Goal: Complete application form

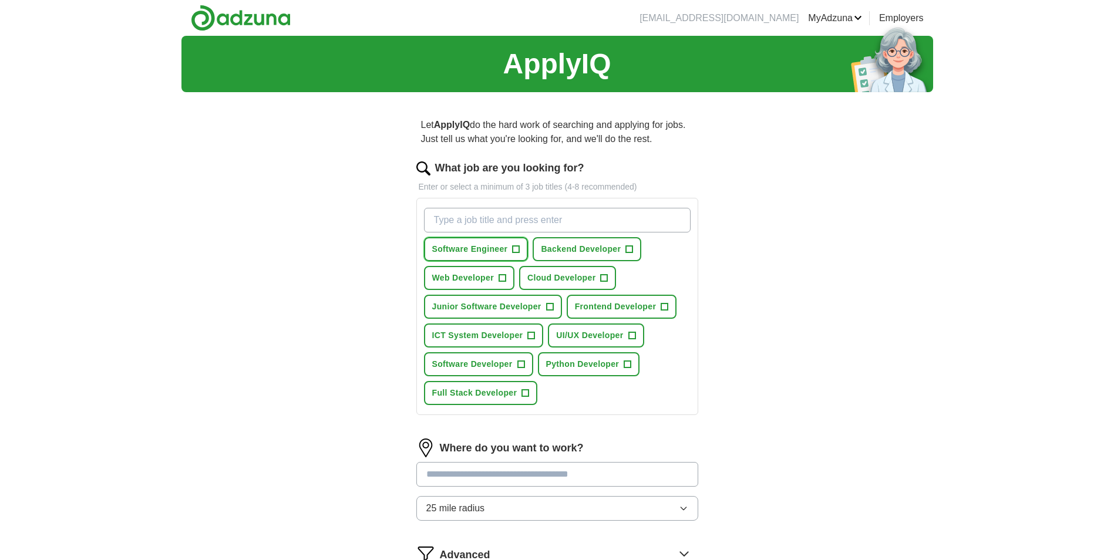
click at [512, 247] on span "+" at bounding box center [515, 249] width 7 height 9
click at [495, 279] on button "Web Developer +" at bounding box center [469, 278] width 90 height 24
click at [574, 274] on span "Cloud Developer" at bounding box center [561, 278] width 69 height 12
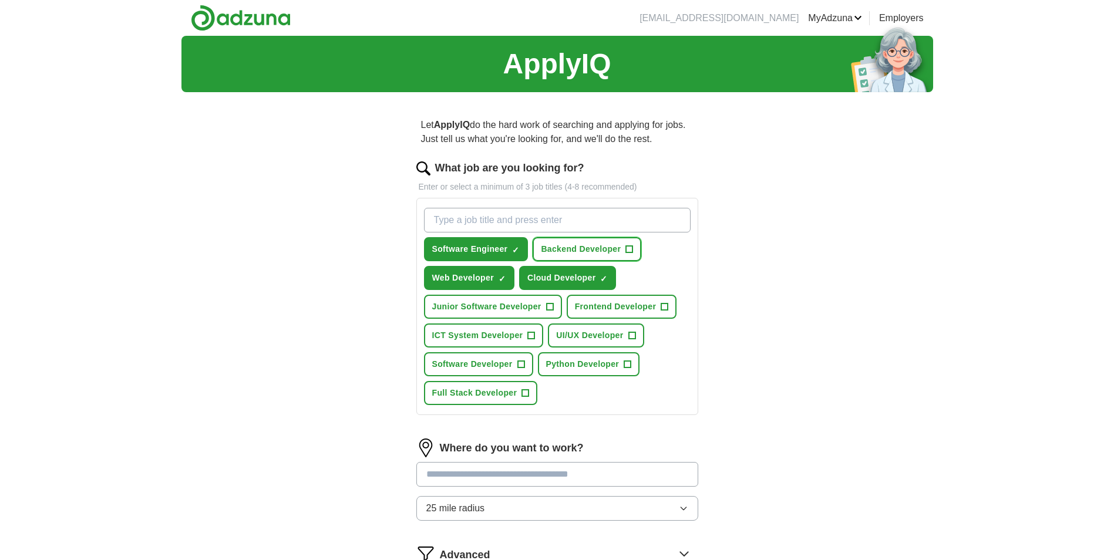
click at [583, 249] on span "Backend Developer" at bounding box center [581, 249] width 80 height 12
click at [493, 304] on span "Junior Software Developer" at bounding box center [486, 307] width 109 height 12
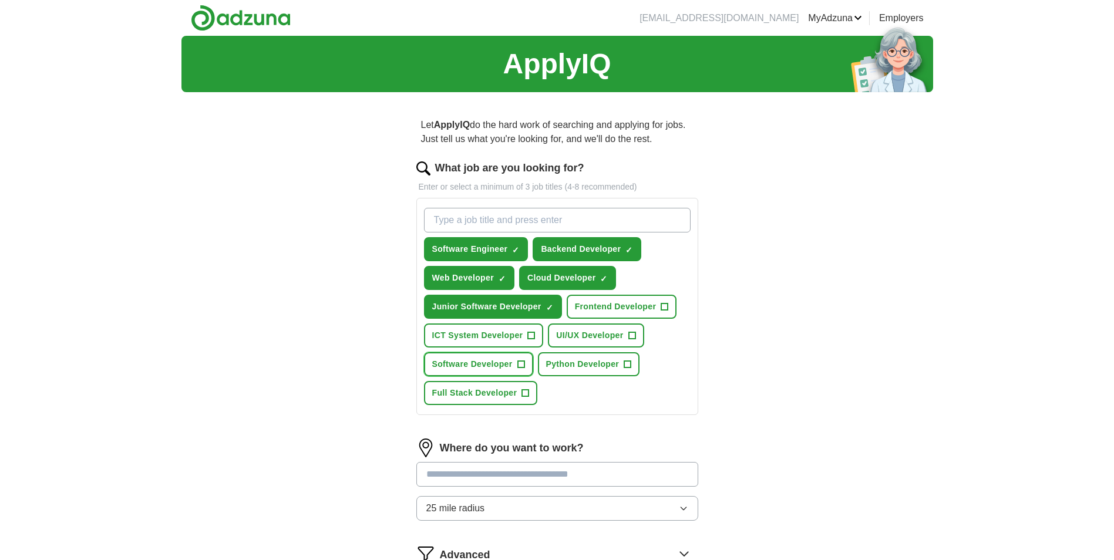
click at [494, 365] on span "Software Developer" at bounding box center [472, 364] width 80 height 12
click at [484, 396] on span "Full Stack Developer" at bounding box center [474, 393] width 85 height 12
click at [586, 355] on button "Python Developer +" at bounding box center [589, 364] width 102 height 24
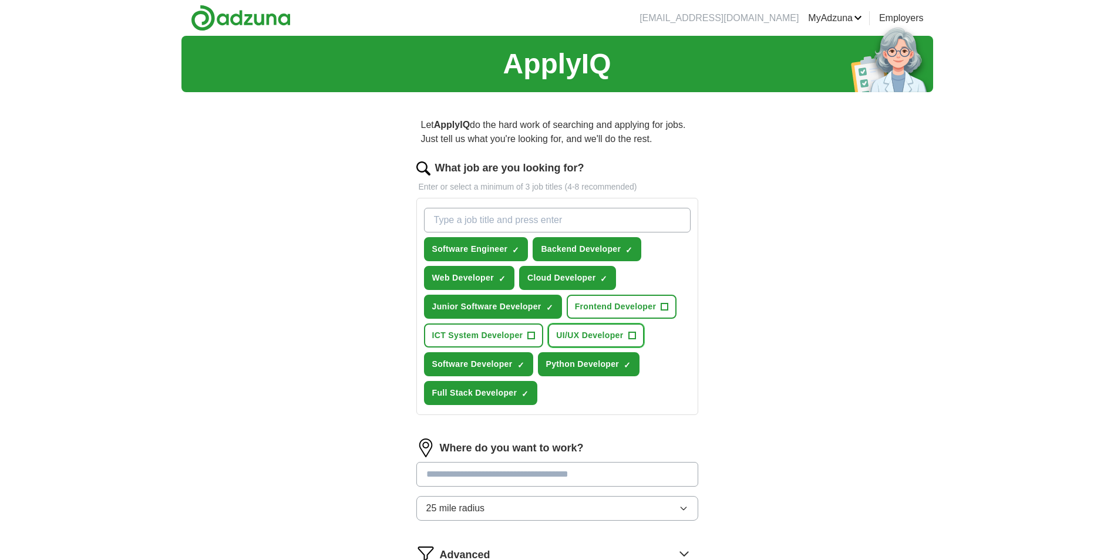
click at [590, 339] on span "UI/UX Developer" at bounding box center [589, 335] width 67 height 12
click at [611, 311] on span "Frontend Developer" at bounding box center [616, 307] width 82 height 12
click at [486, 339] on span "ICT System Developer" at bounding box center [477, 335] width 91 height 12
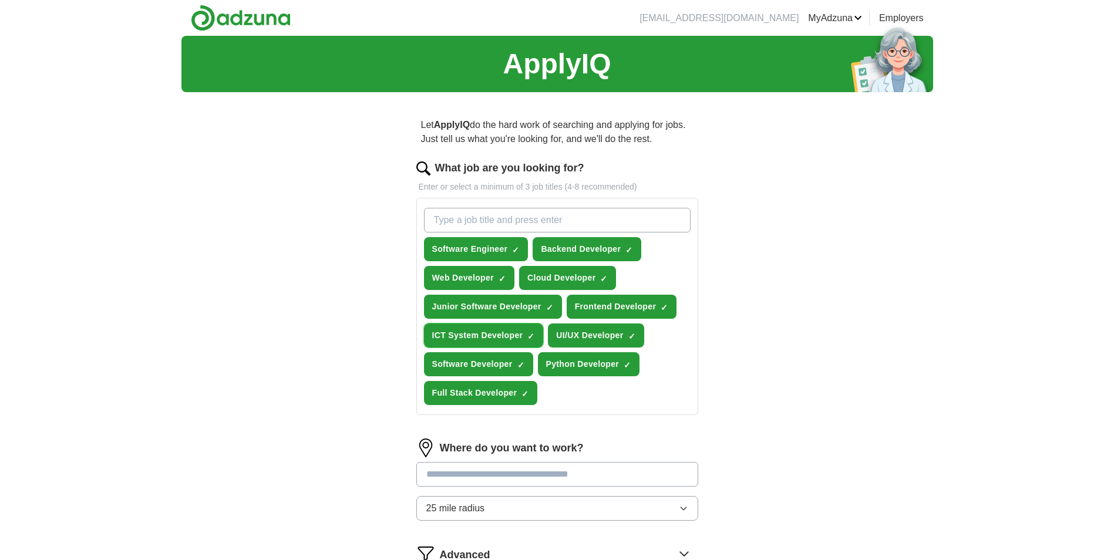
click at [485, 340] on span "ICT System Developer" at bounding box center [477, 335] width 91 height 12
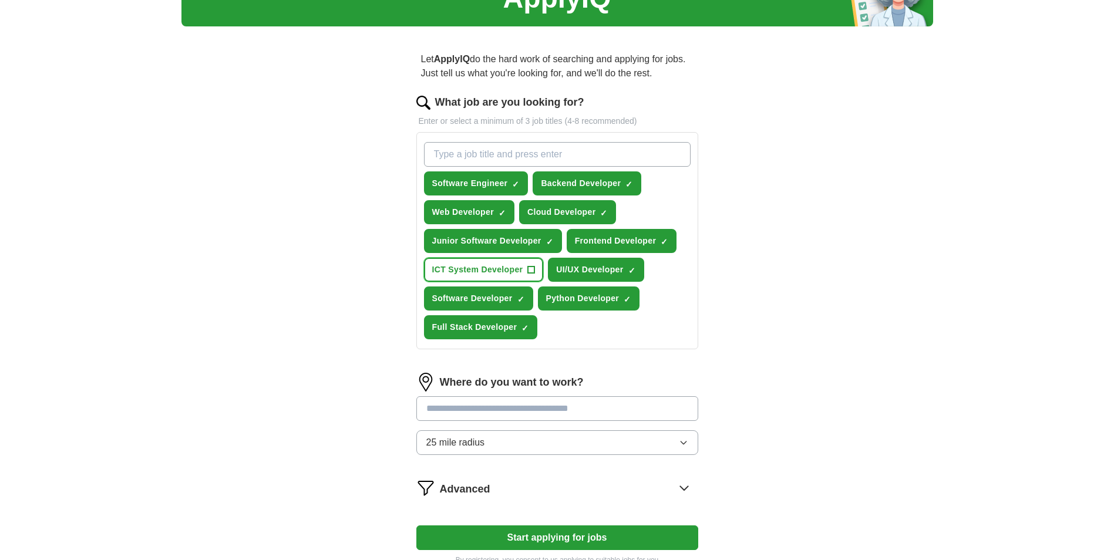
scroll to position [176, 0]
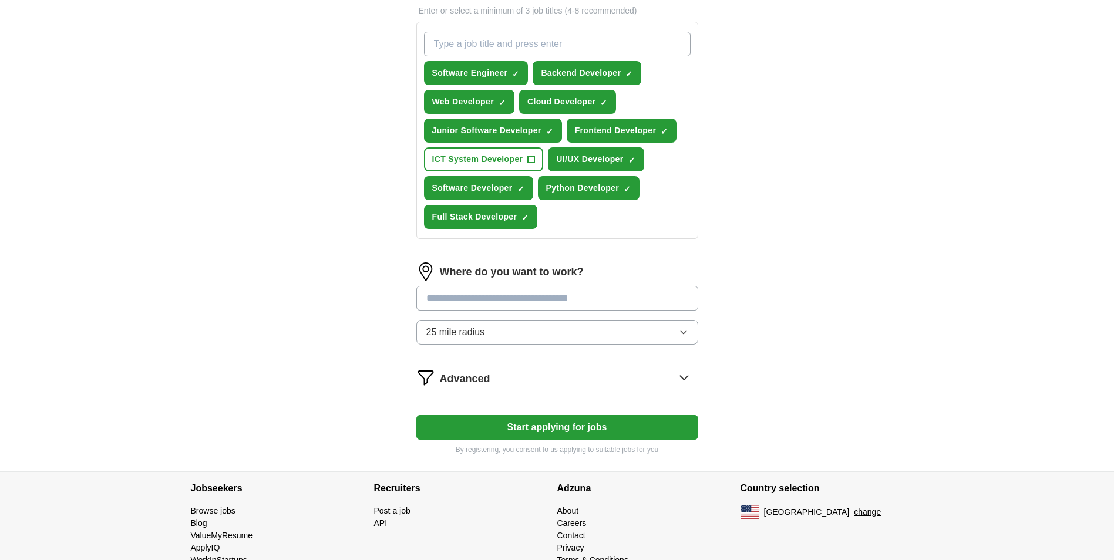
click at [488, 291] on input at bounding box center [557, 298] width 282 height 25
type input "***"
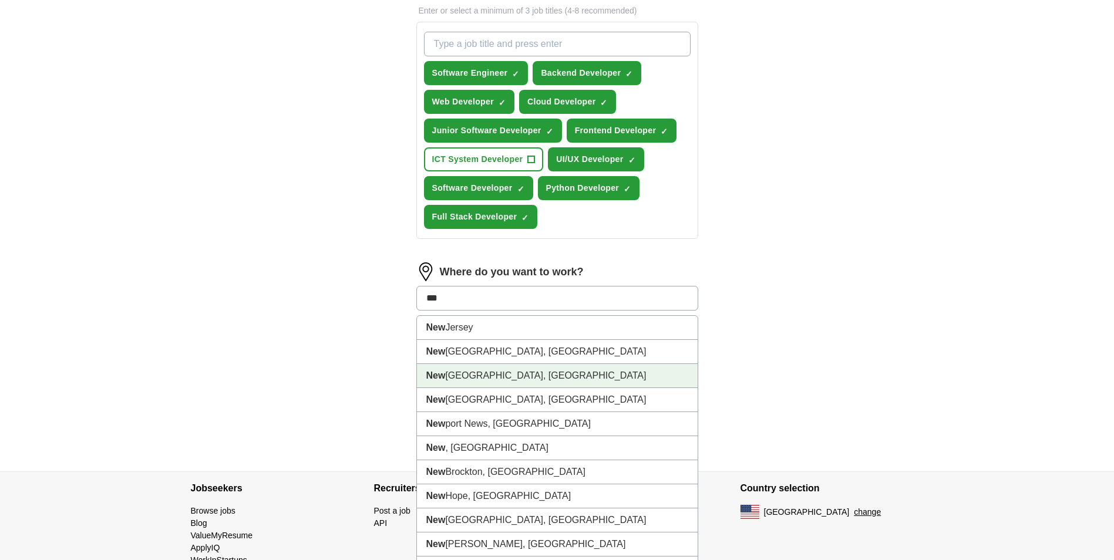
click at [466, 375] on li "[GEOGRAPHIC_DATA], [GEOGRAPHIC_DATA]" at bounding box center [557, 376] width 281 height 24
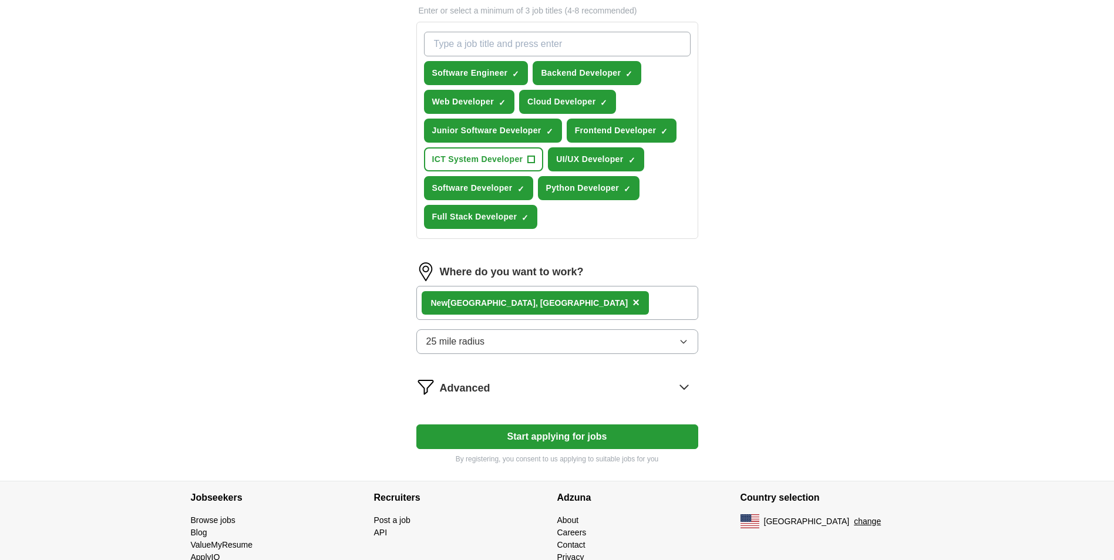
click at [546, 295] on div "[GEOGRAPHIC_DATA], [GEOGRAPHIC_DATA] ×" at bounding box center [557, 303] width 282 height 34
click at [548, 305] on div "[GEOGRAPHIC_DATA], [GEOGRAPHIC_DATA] ×" at bounding box center [557, 303] width 282 height 34
click at [508, 342] on button "25 mile radius" at bounding box center [557, 341] width 282 height 25
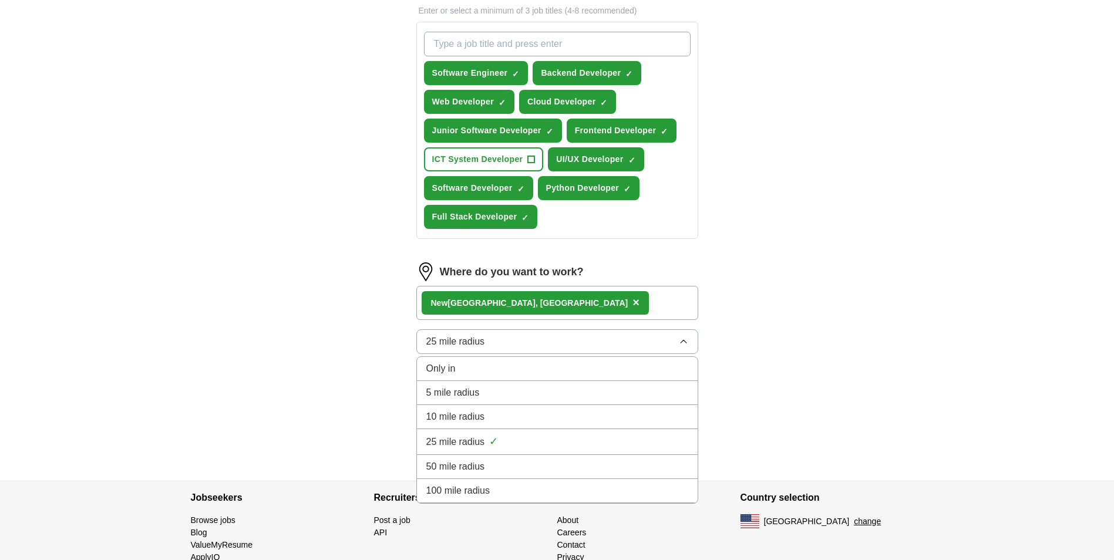
click at [498, 469] on div "50 mile radius" at bounding box center [557, 467] width 262 height 14
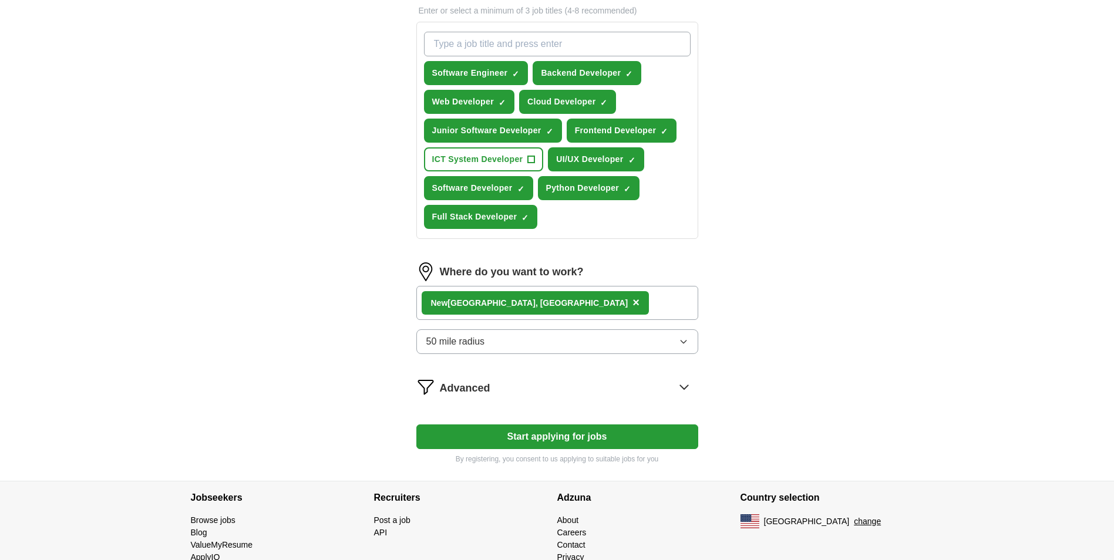
click at [562, 302] on div "[GEOGRAPHIC_DATA], [GEOGRAPHIC_DATA] ×" at bounding box center [557, 303] width 282 height 34
click at [424, 267] on img at bounding box center [425, 271] width 19 height 19
click at [581, 312] on div "[GEOGRAPHIC_DATA], [GEOGRAPHIC_DATA] ×" at bounding box center [557, 303] width 282 height 34
click at [548, 313] on div "[GEOGRAPHIC_DATA], [GEOGRAPHIC_DATA] ×" at bounding box center [557, 303] width 282 height 34
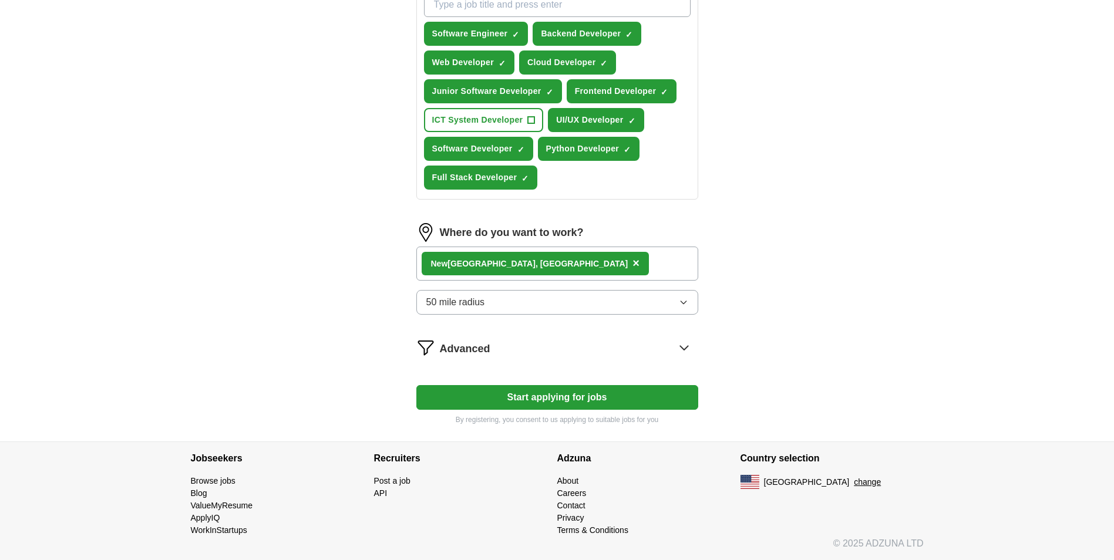
click at [565, 397] on button "Start applying for jobs" at bounding box center [557, 397] width 282 height 25
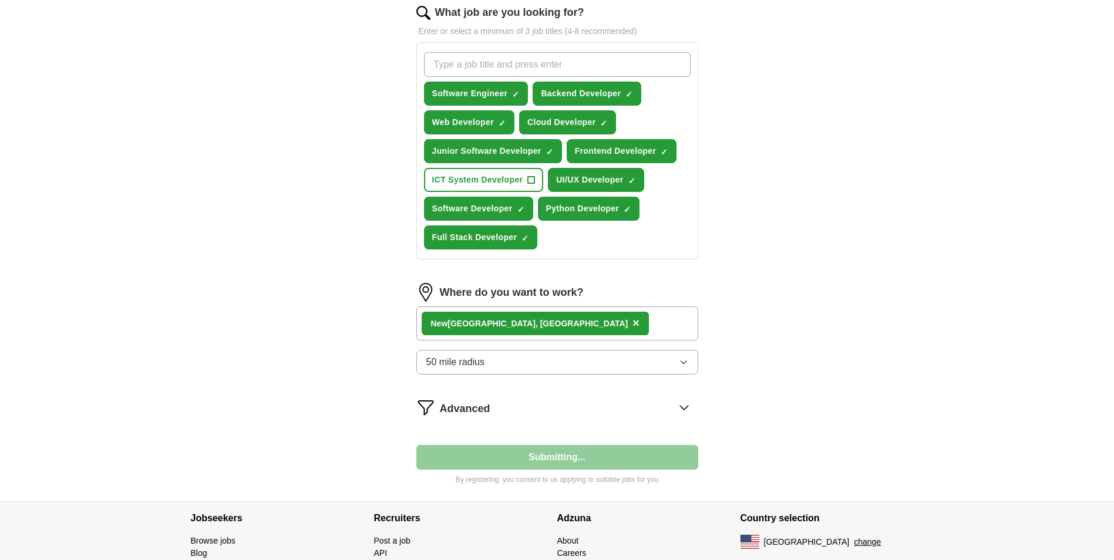
select select "**"
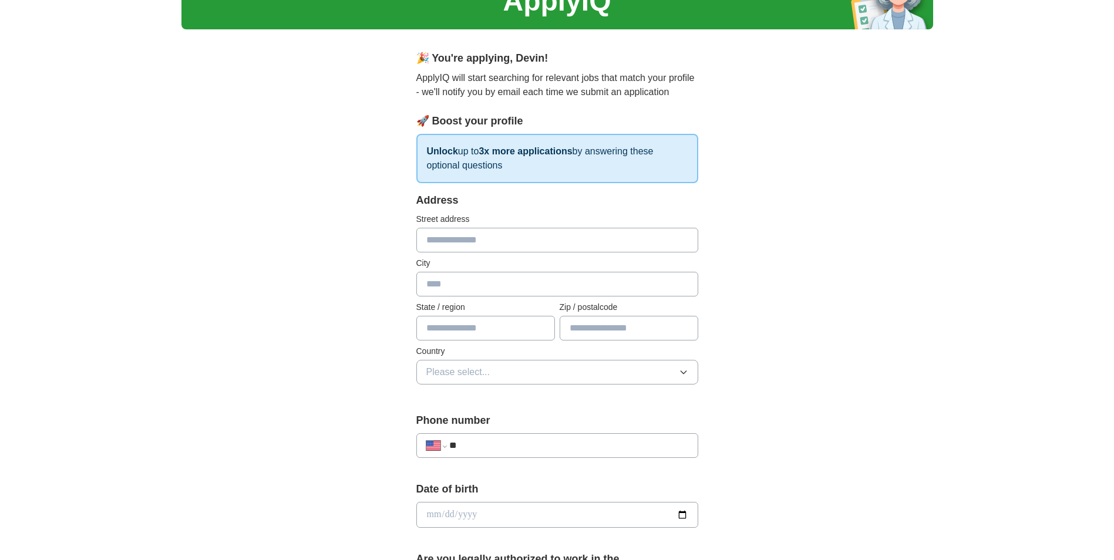
scroll to position [0, 0]
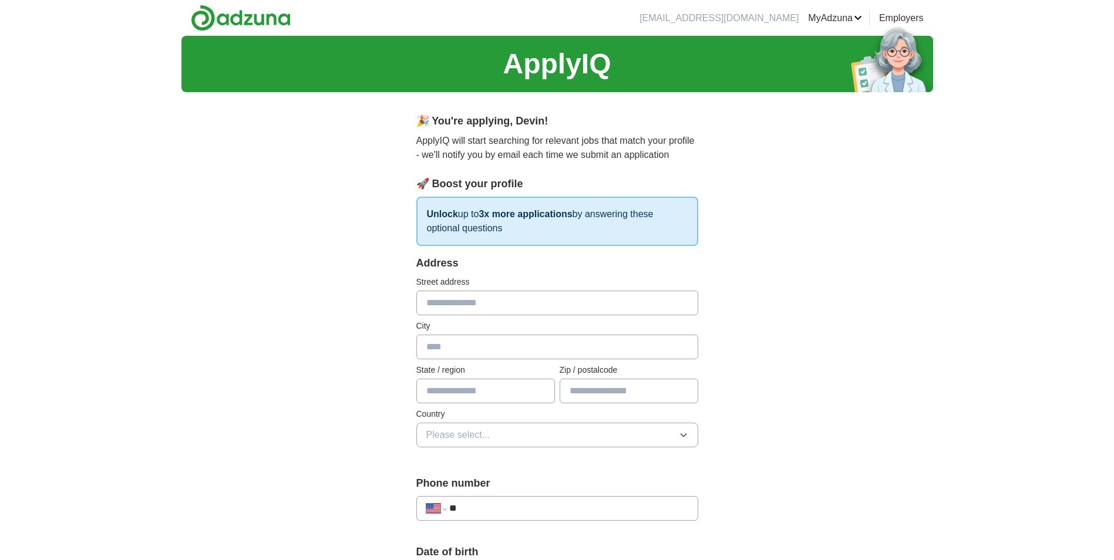
click at [474, 301] on input "text" at bounding box center [557, 303] width 282 height 25
type input "**********"
type input "**"
type input "*****"
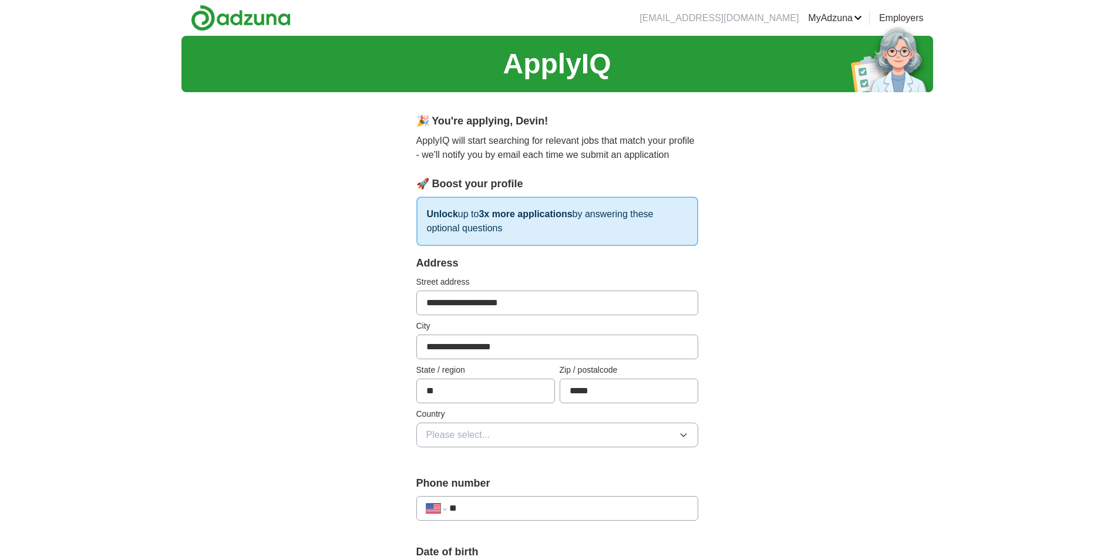
click at [472, 434] on span "Please select..." at bounding box center [458, 435] width 64 height 14
click at [468, 486] on span "[GEOGRAPHIC_DATA]" at bounding box center [475, 486] width 98 height 14
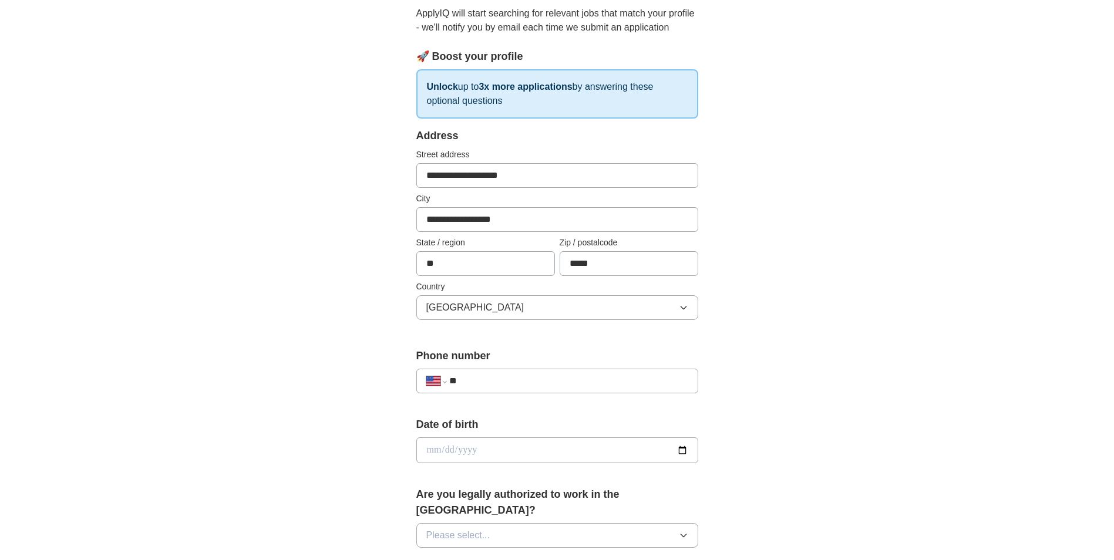
scroll to position [176, 0]
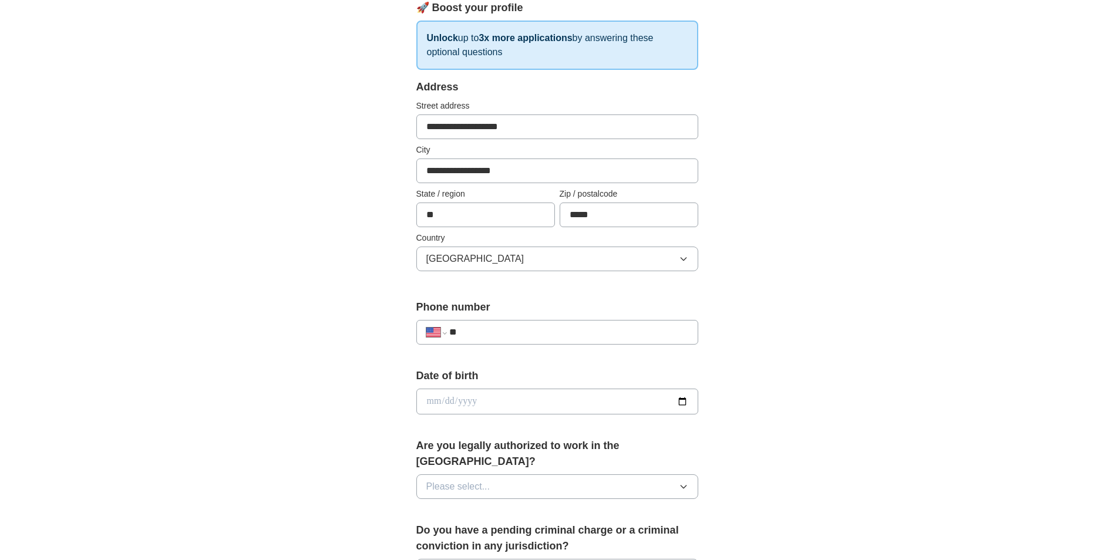
click at [484, 326] on input "**" at bounding box center [568, 332] width 238 height 14
type input "**********"
click at [471, 406] on input "date" at bounding box center [557, 402] width 282 height 26
click at [429, 398] on input "date" at bounding box center [557, 402] width 282 height 26
type input "**********"
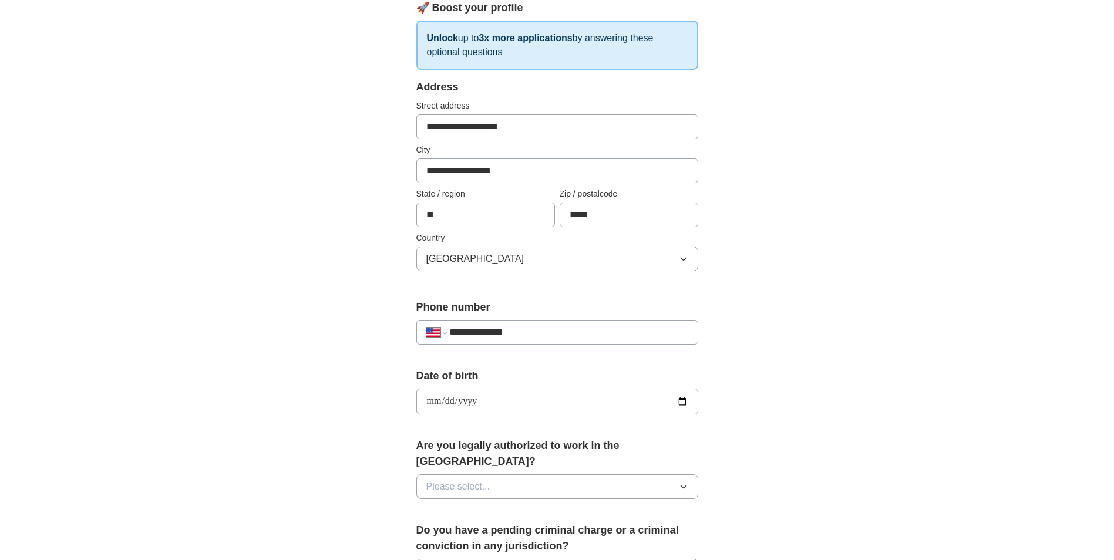
click at [436, 474] on button "Please select..." at bounding box center [557, 486] width 282 height 25
click at [446, 507] on li "Yes" at bounding box center [557, 514] width 281 height 24
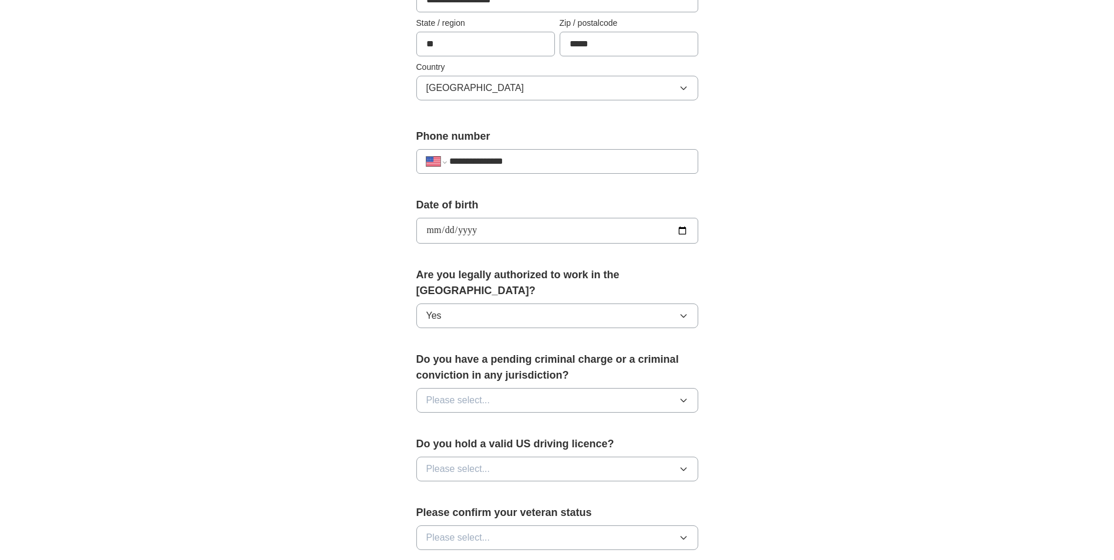
scroll to position [352, 0]
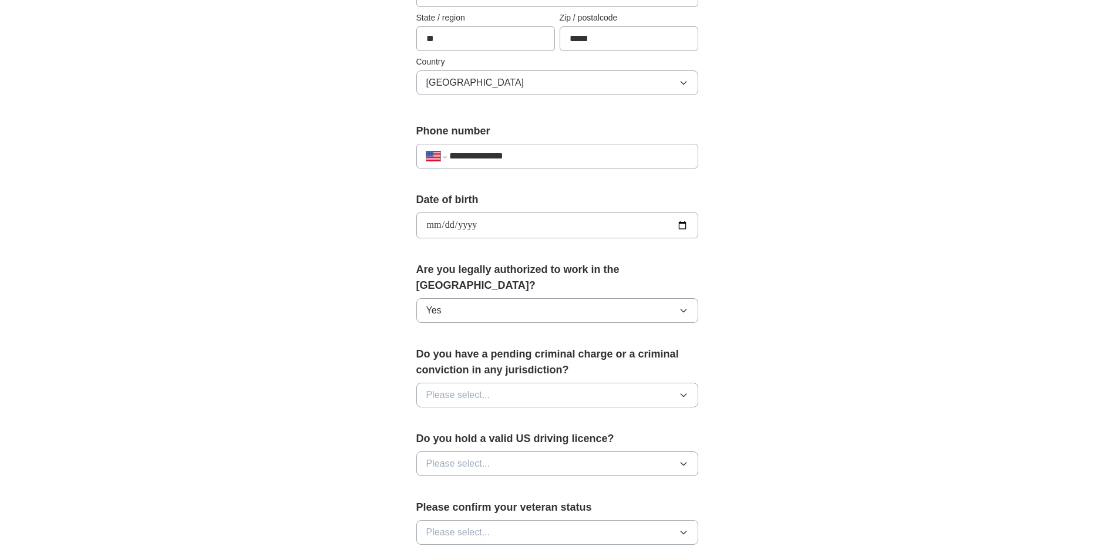
click at [460, 388] on span "Please select..." at bounding box center [458, 395] width 64 height 14
click at [450, 439] on div "No" at bounding box center [557, 446] width 262 height 14
click at [453, 457] on span "Please select..." at bounding box center [458, 464] width 64 height 14
click at [451, 484] on div "Yes" at bounding box center [557, 491] width 262 height 14
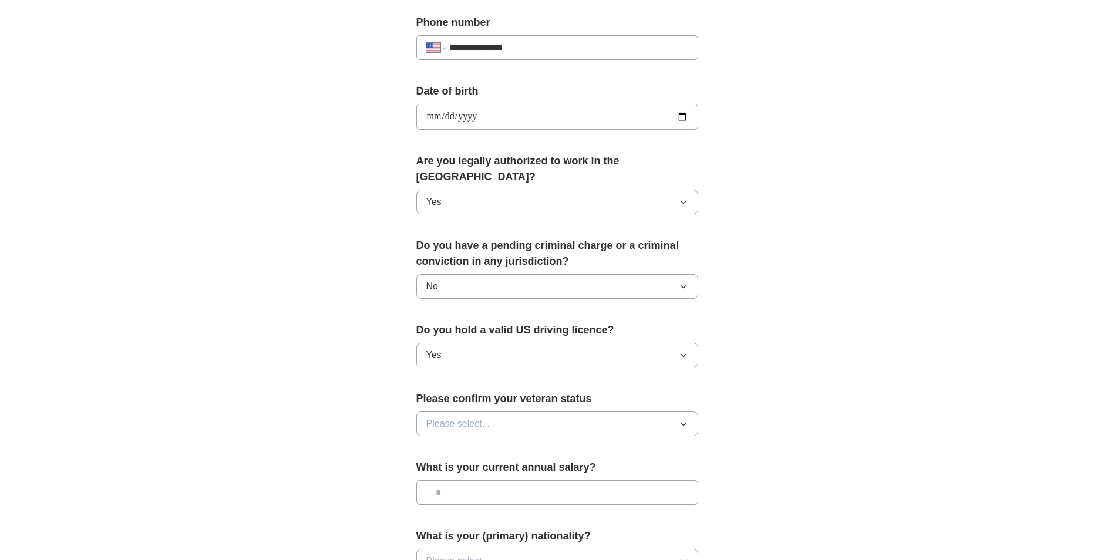
scroll to position [470, 0]
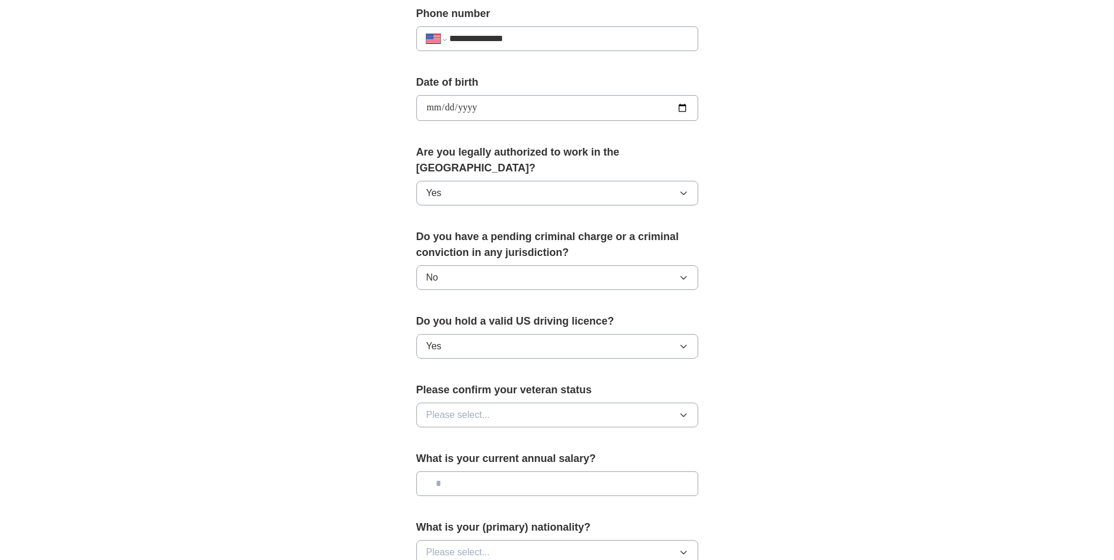
click at [454, 403] on button "Please select..." at bounding box center [557, 415] width 282 height 25
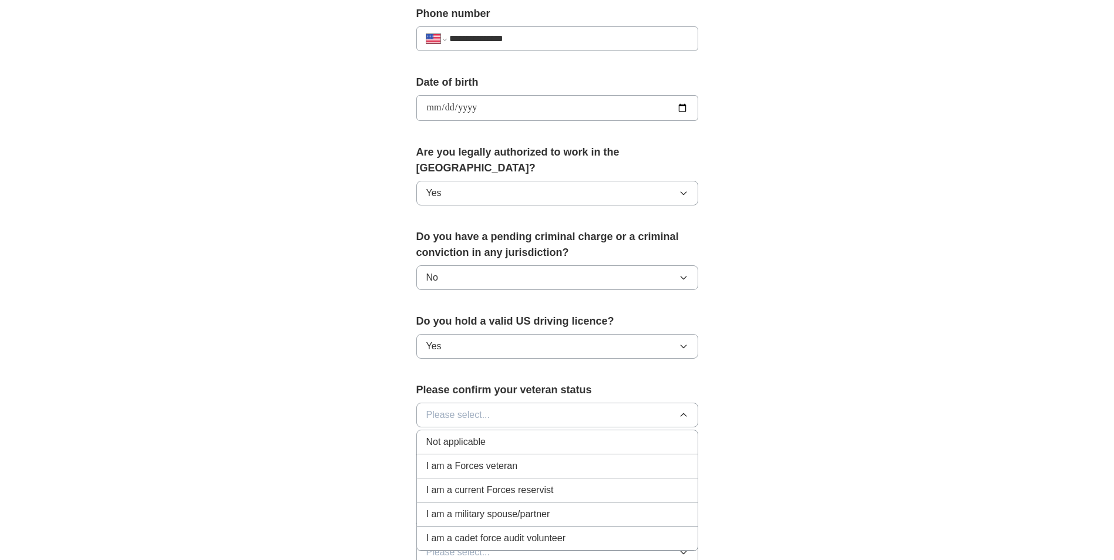
scroll to position [528, 0]
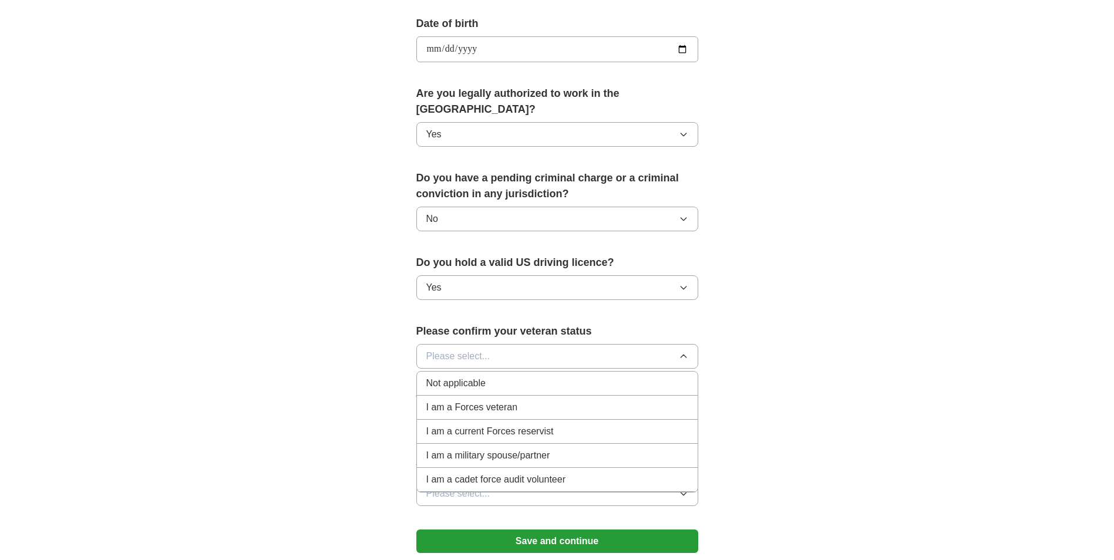
click at [453, 376] on span "Not applicable" at bounding box center [455, 383] width 59 height 14
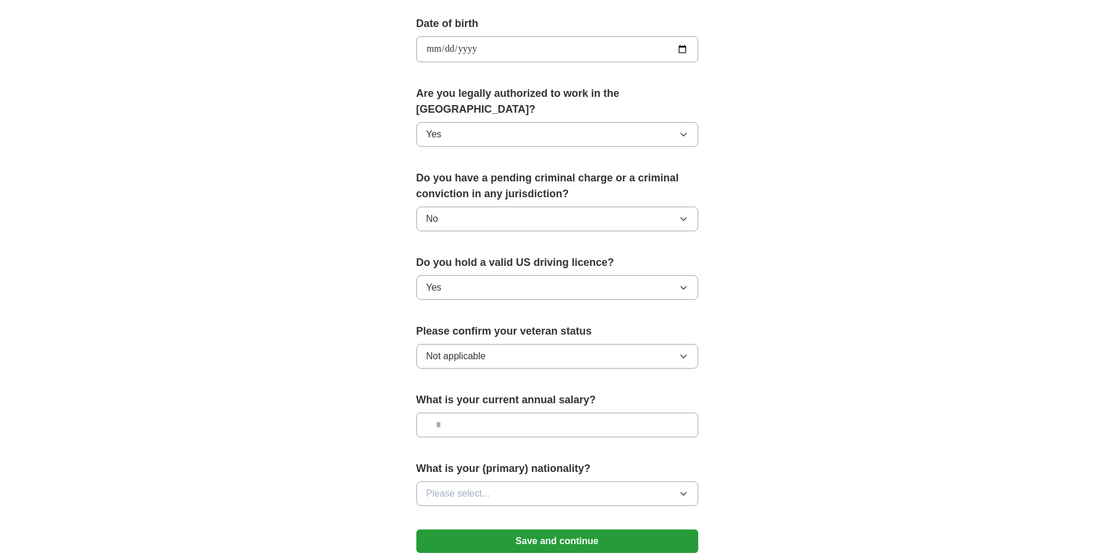
click at [453, 413] on input "text" at bounding box center [557, 425] width 282 height 25
click at [472, 413] on input "text" at bounding box center [557, 425] width 282 height 25
type input "*******"
click at [500, 481] on button "Please select..." at bounding box center [557, 493] width 282 height 25
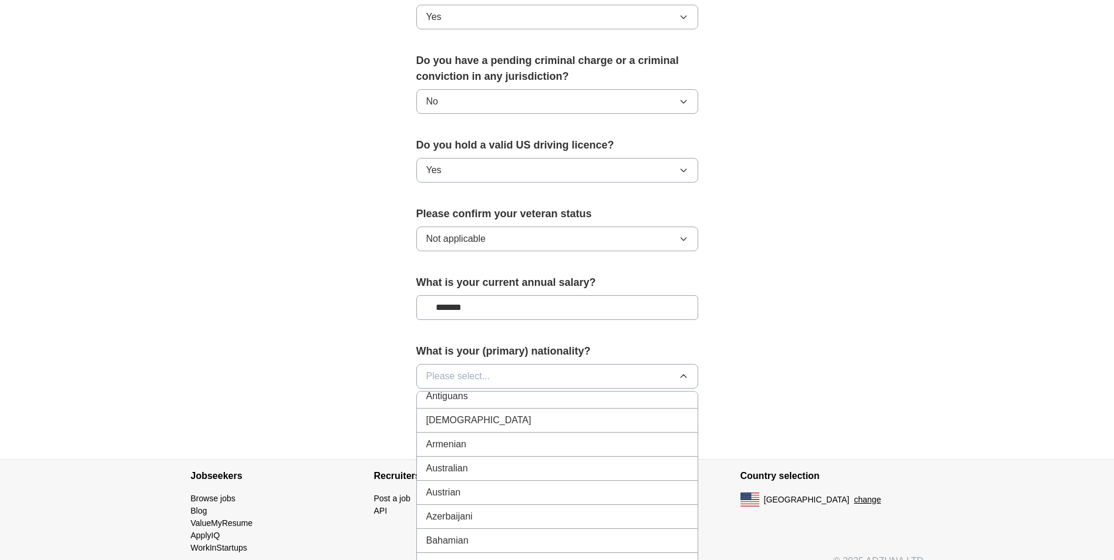
scroll to position [176, 0]
click at [484, 364] on button "Please select..." at bounding box center [557, 376] width 282 height 25
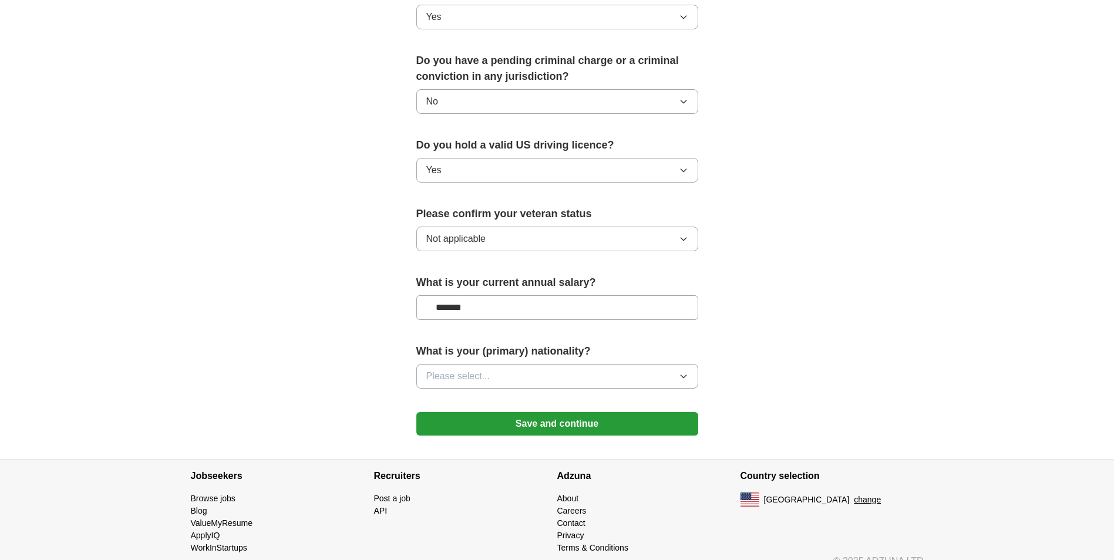
click at [501, 364] on button "Please select..." at bounding box center [557, 376] width 282 height 25
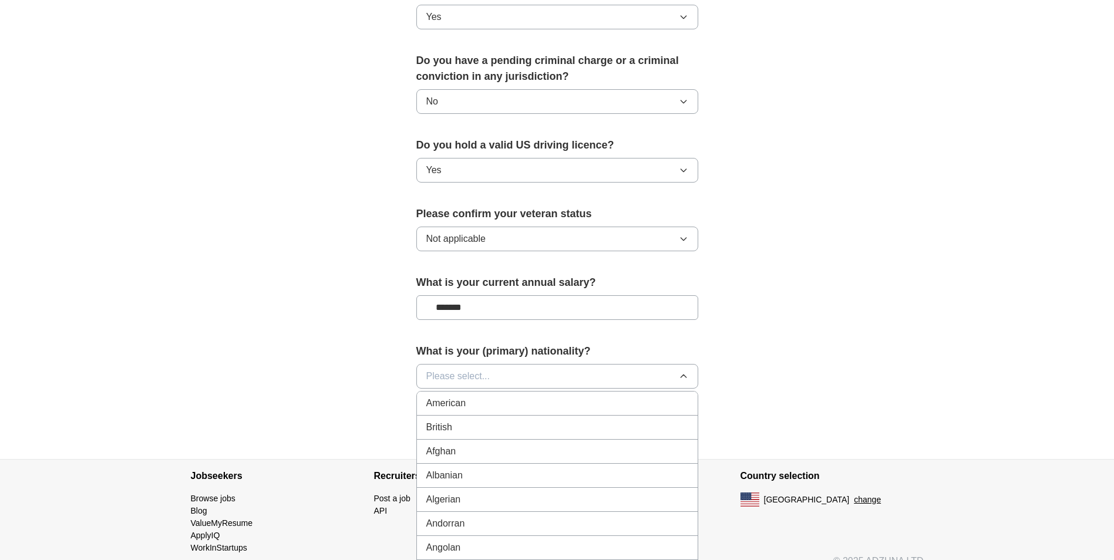
click at [468, 396] on div "American" at bounding box center [557, 403] width 262 height 14
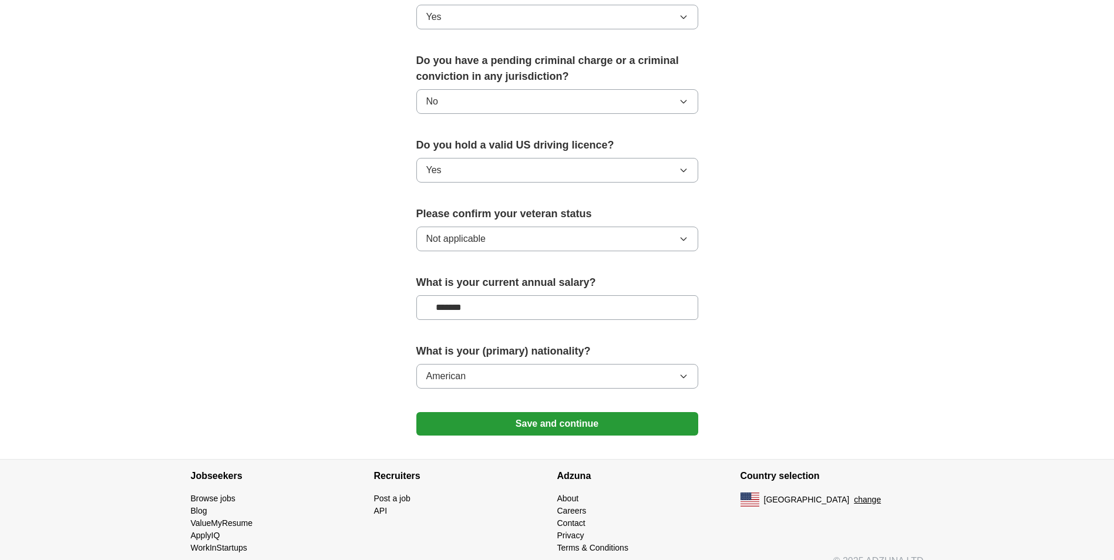
click at [551, 412] on button "Save and continue" at bounding box center [557, 423] width 282 height 23
